Goal: Participate in discussion

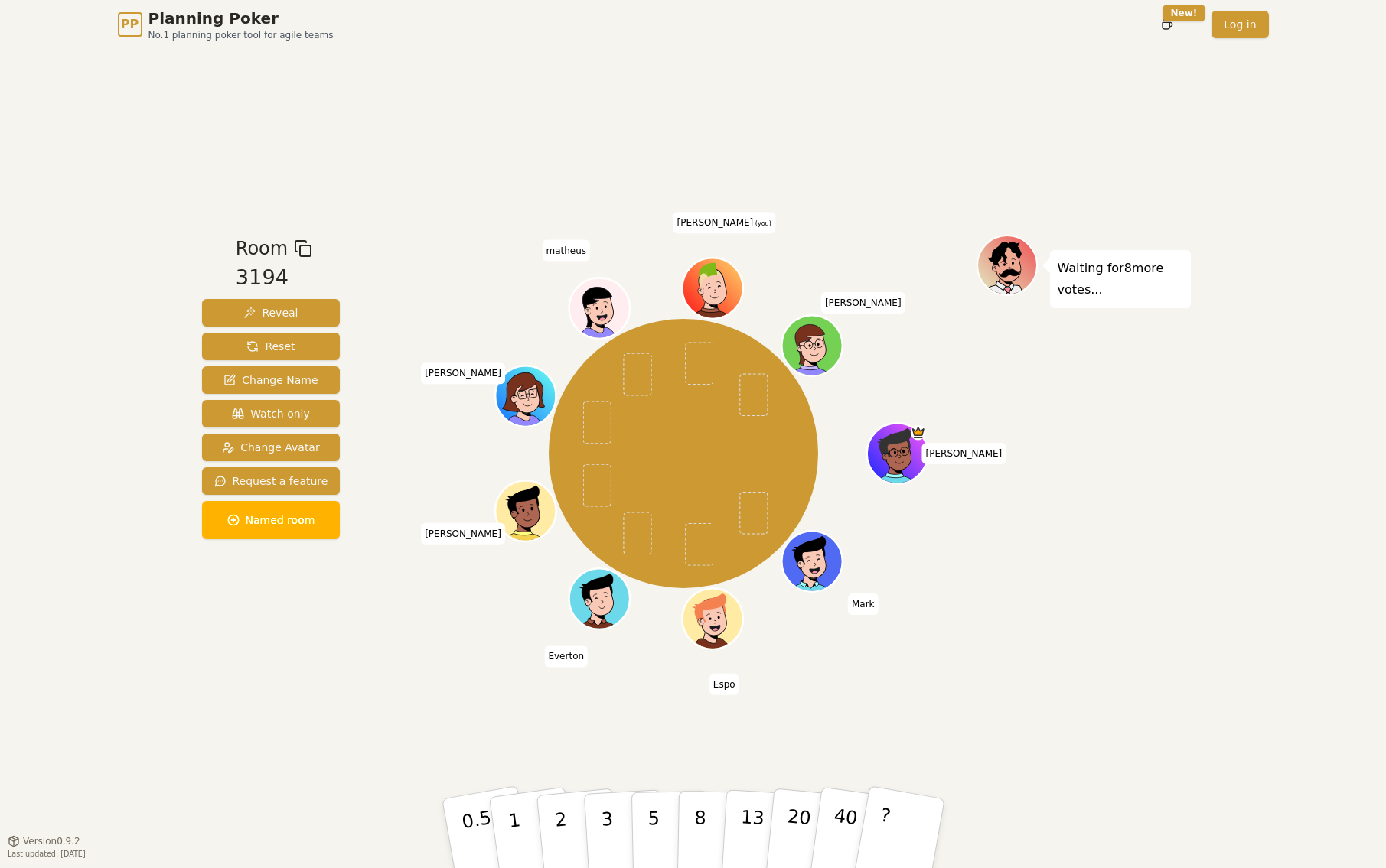
click at [222, 651] on div "Room 3194 Reveal Reset Change Name Watch only Change Avatar Request a feature N…" at bounding box center [271, 445] width 151 height 421
click at [646, 823] on button "5" at bounding box center [670, 833] width 79 height 116
click at [359, 63] on div "Room 3194 Reveal Reset Change Name Watch only Change Avatar Request a feature N…" at bounding box center [693, 445] width 994 height 791
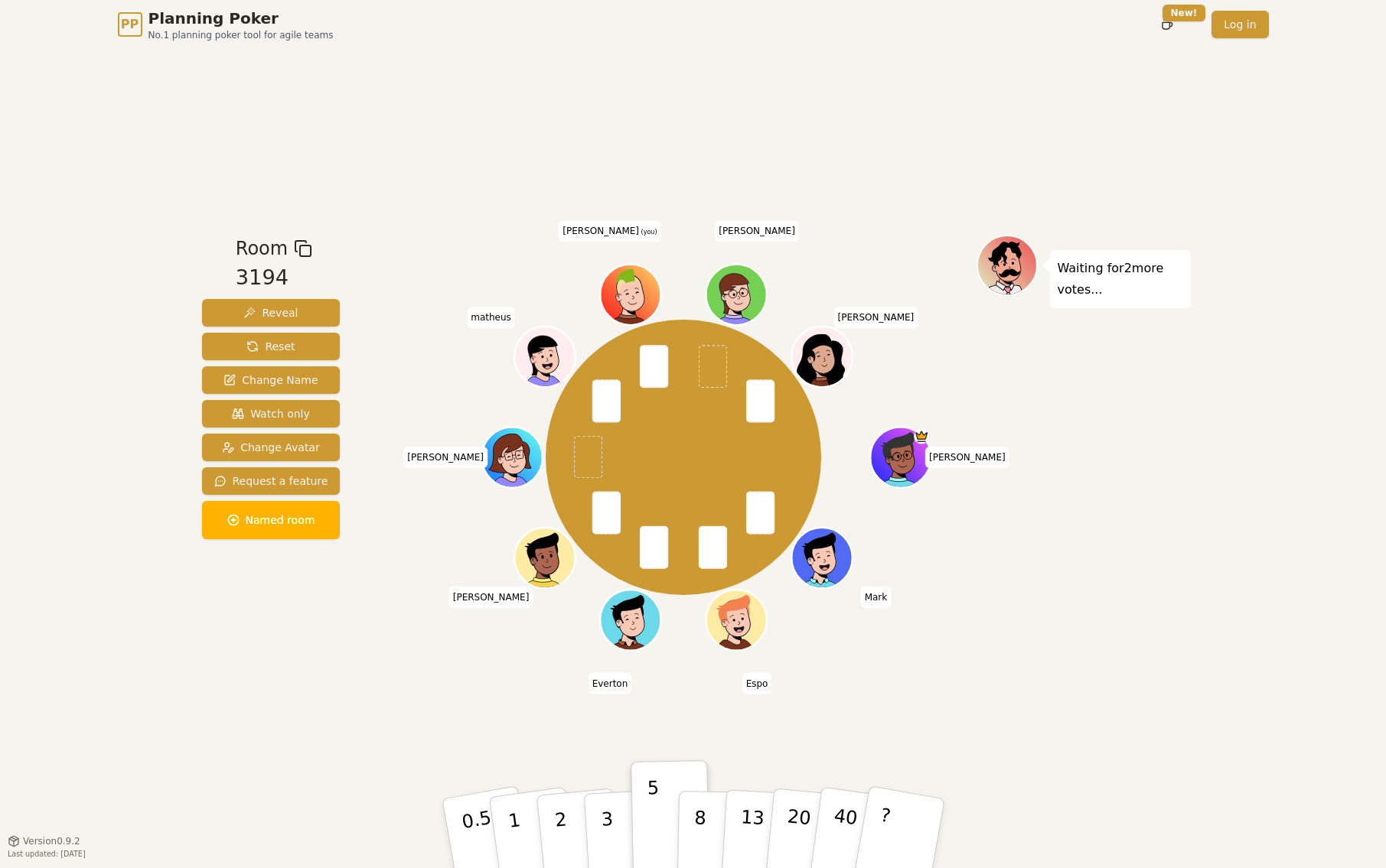
click at [354, 690] on div "Room 3194 Reveal Reset Change Name Watch only Change Avatar Request a feature N…" at bounding box center [693, 445] width 994 height 791
click at [1001, 712] on div "Room 3194 Reveal Reset Change Name Watch only Change Avatar Request a feature N…" at bounding box center [693, 445] width 994 height 791
click at [661, 819] on button "5" at bounding box center [670, 833] width 79 height 116
click at [1286, 800] on div "PP Planning Poker No.1 planning poker tool for agile teams Toggle theme New! Lo…" at bounding box center [693, 434] width 1386 height 868
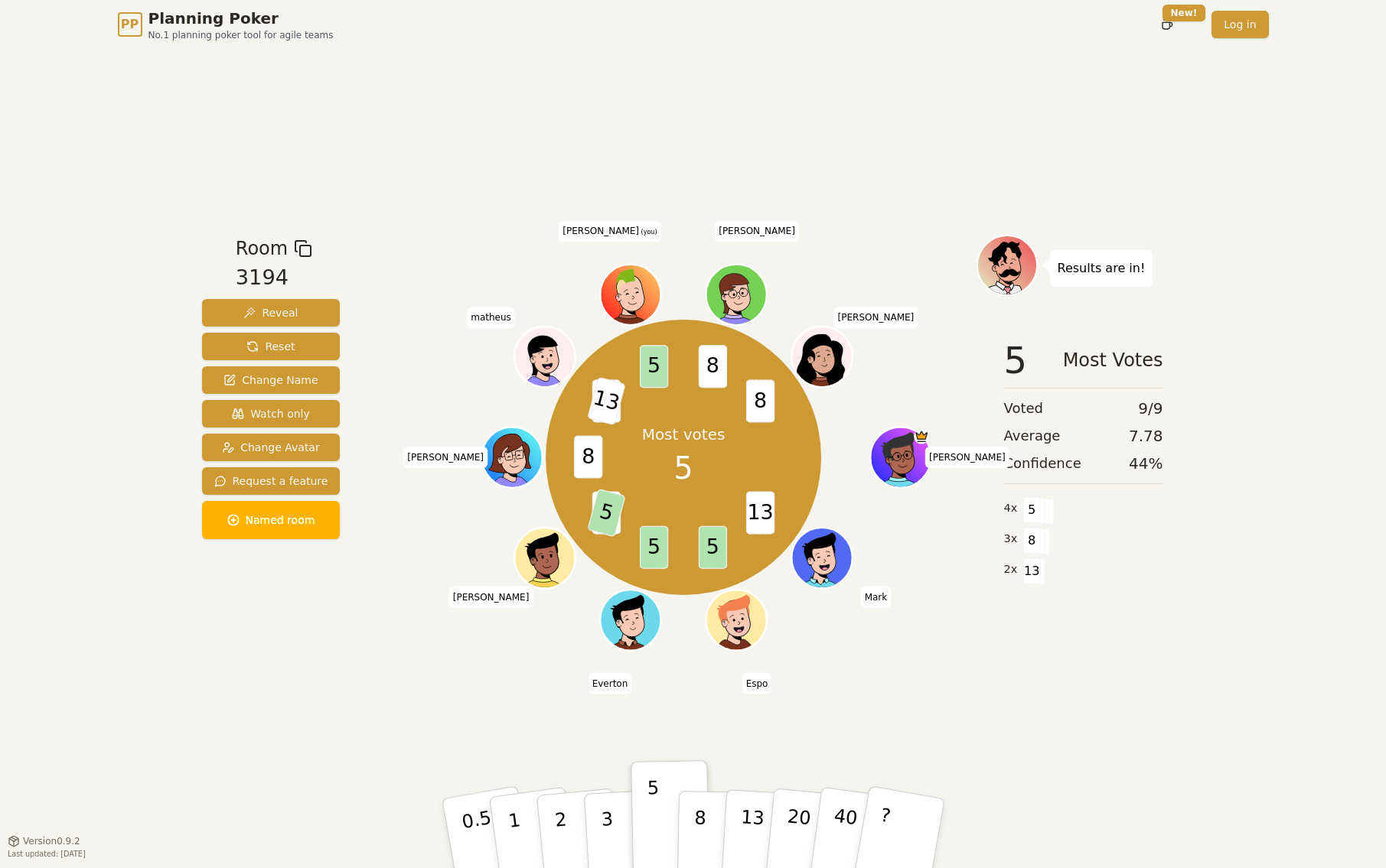
click at [442, 660] on div "Room 3194 Reveal Reset Change Name Watch only Change Avatar Request a feature N…" at bounding box center [693, 445] width 994 height 791
click at [706, 815] on button "8" at bounding box center [716, 833] width 79 height 116
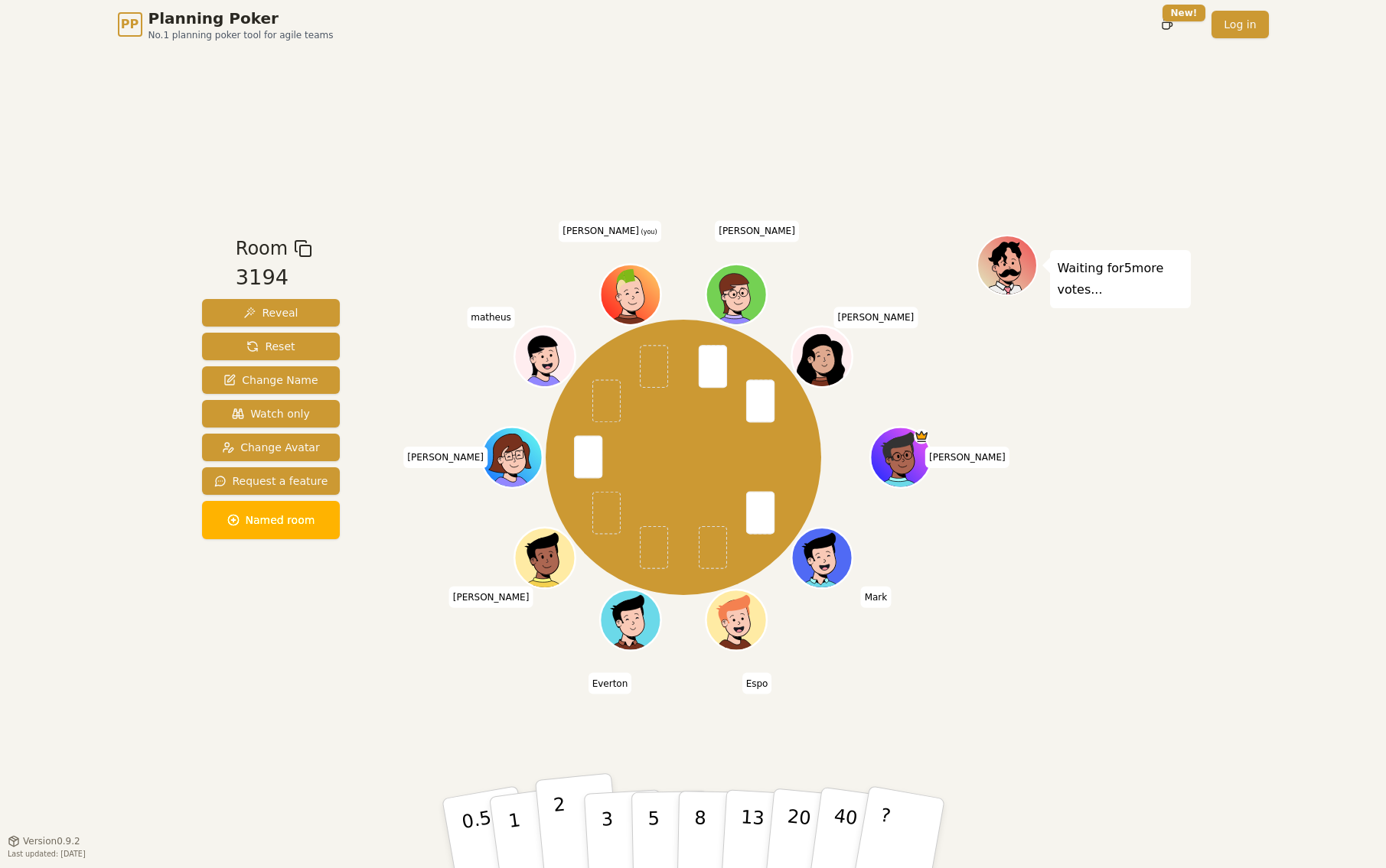
click at [553, 818] on button "2" at bounding box center [578, 834] width 88 height 121
click at [604, 823] on p "3" at bounding box center [607, 834] width 17 height 83
click at [1150, 708] on div "Room 3194 Reveal Reset Change Name Watch only Change Avatar Request a feature N…" at bounding box center [693, 445] width 994 height 791
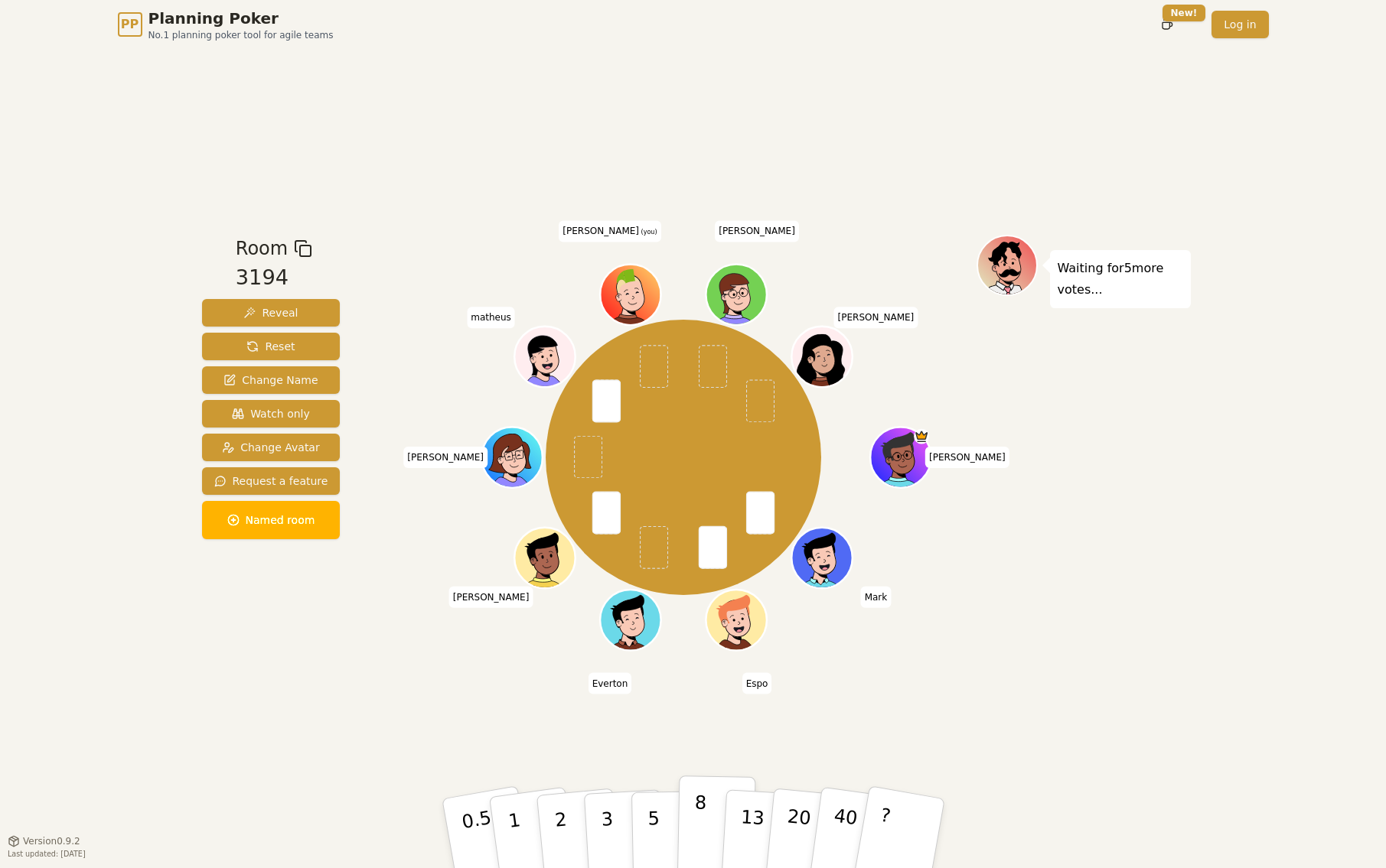
click at [694, 818] on p "8" at bounding box center [698, 833] width 13 height 83
click at [1126, 732] on div "Room 3194 Reveal Reset Change Name Watch only Change Avatar Request a feature N…" at bounding box center [693, 445] width 994 height 791
